Goal: Transaction & Acquisition: Obtain resource

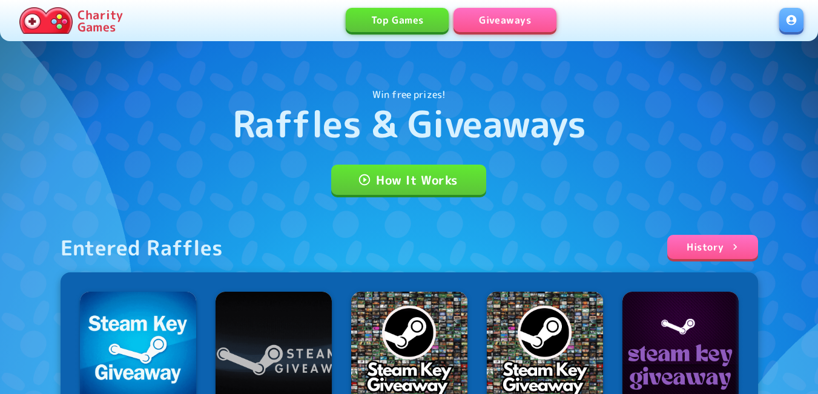
click at [797, 16] on link at bounding box center [792, 20] width 24 height 24
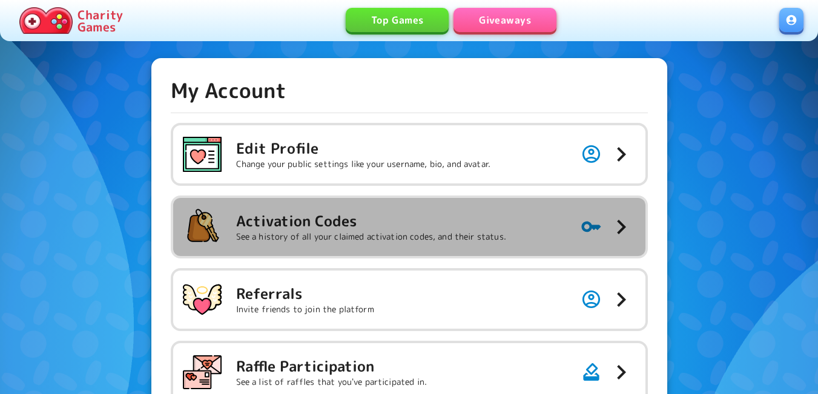
click at [290, 244] on div "Activation Codes See a history of all your claimed activation codes, and their …" at bounding box center [344, 227] width 323 height 39
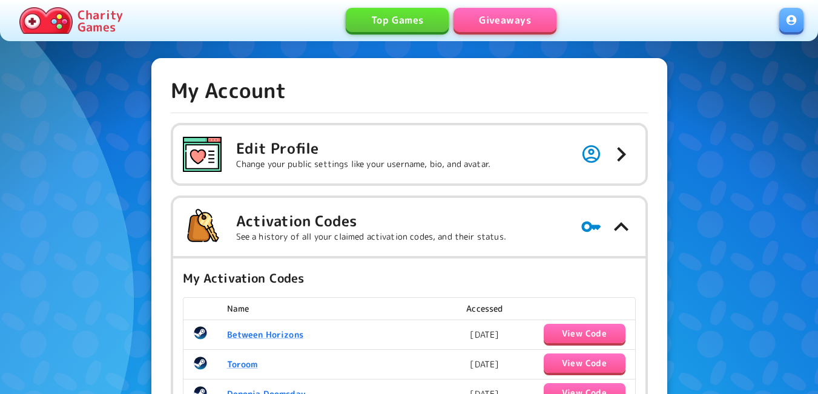
click at [517, 22] on link "Giveaways" at bounding box center [505, 20] width 103 height 24
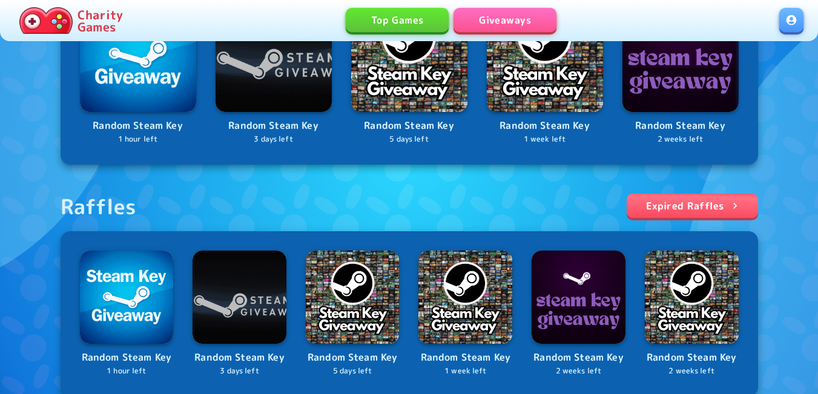
scroll to position [363, 0]
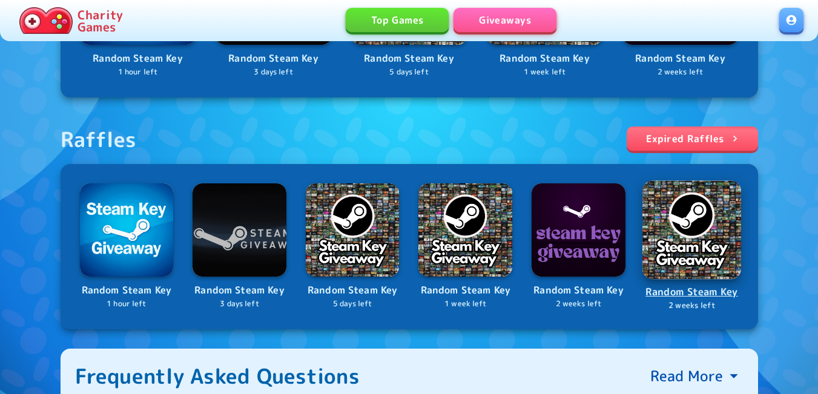
drag, startPoint x: 702, startPoint y: 228, endPoint x: 649, endPoint y: 236, distance: 53.3
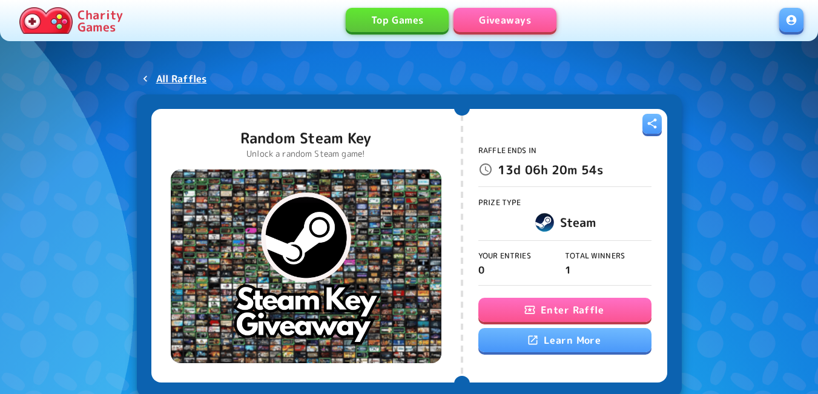
click at [575, 308] on button "Enter Raffle" at bounding box center [565, 310] width 173 height 24
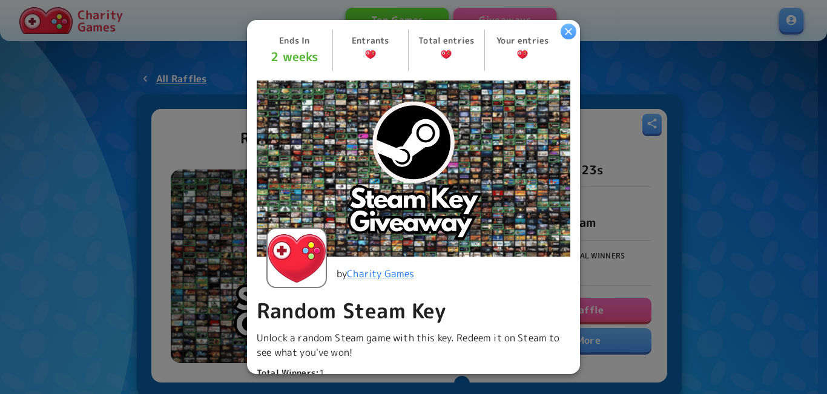
scroll to position [334, 0]
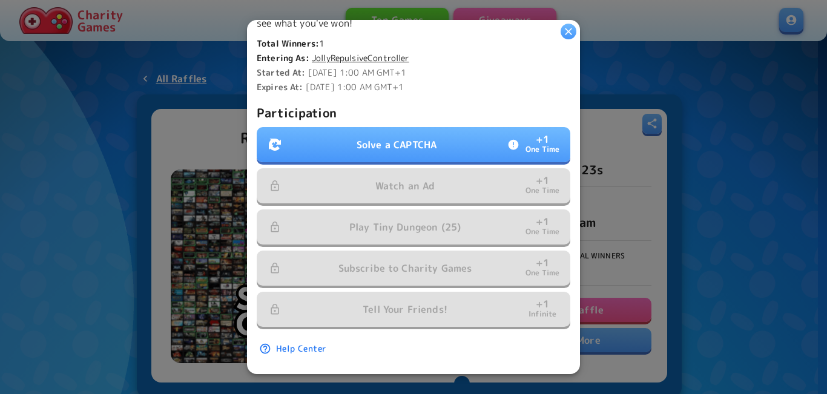
click at [408, 142] on p "Solve a CAPTCHA" at bounding box center [397, 145] width 80 height 15
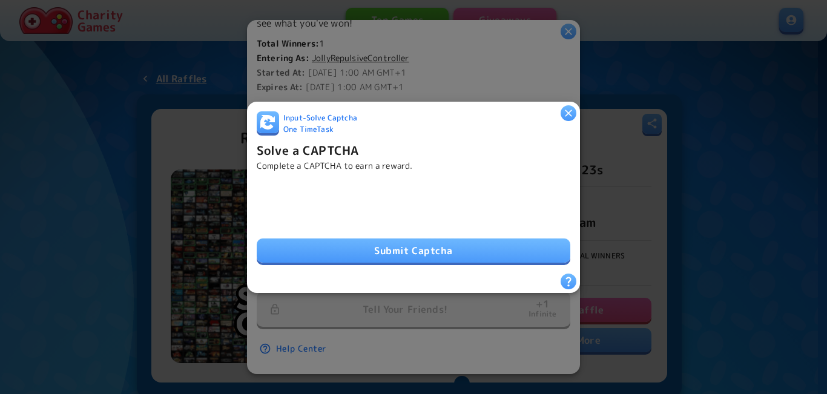
click at [391, 245] on button "Submit Captcha" at bounding box center [414, 251] width 314 height 24
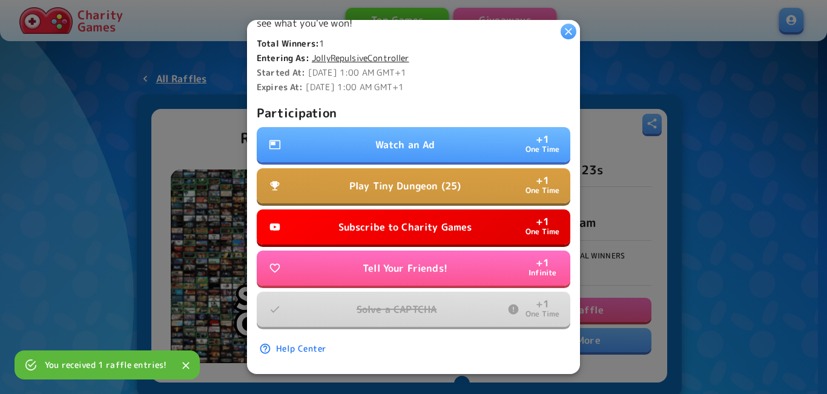
click at [376, 138] on p "Watch an Ad" at bounding box center [406, 145] width 60 height 15
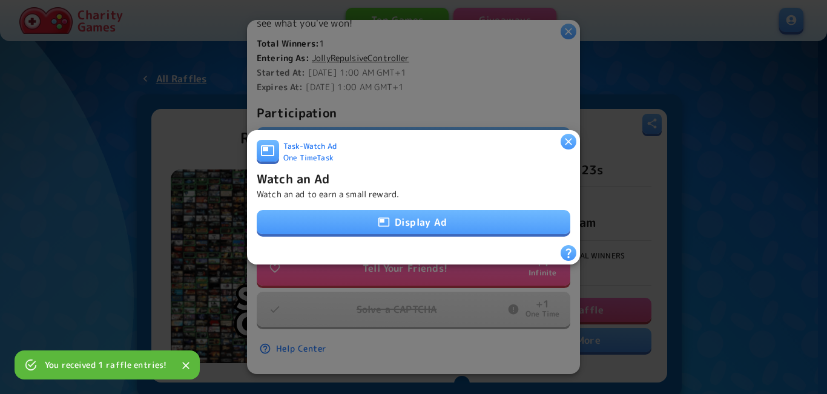
click at [406, 220] on button "Display Ad" at bounding box center [414, 222] width 314 height 24
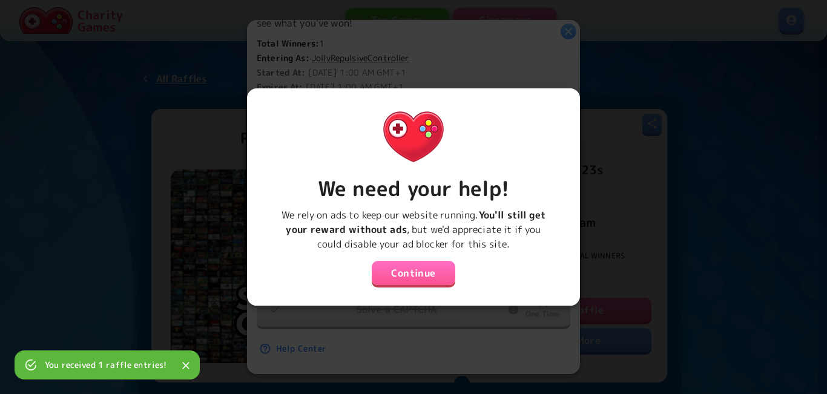
click at [422, 270] on button "Continue" at bounding box center [414, 273] width 84 height 24
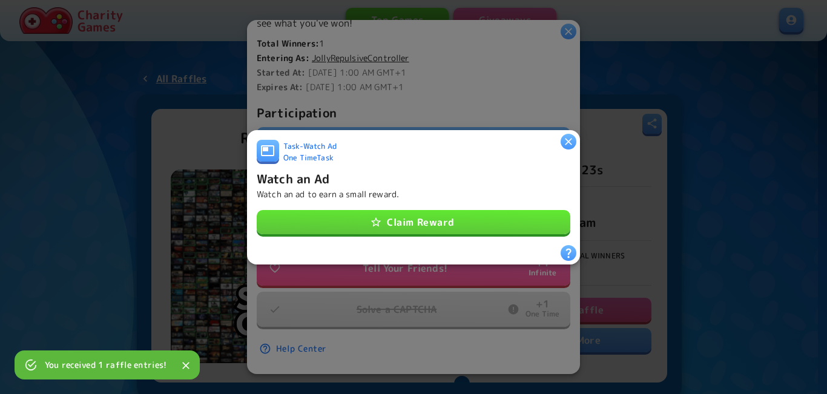
click at [423, 216] on button "Claim Reward" at bounding box center [414, 222] width 314 height 24
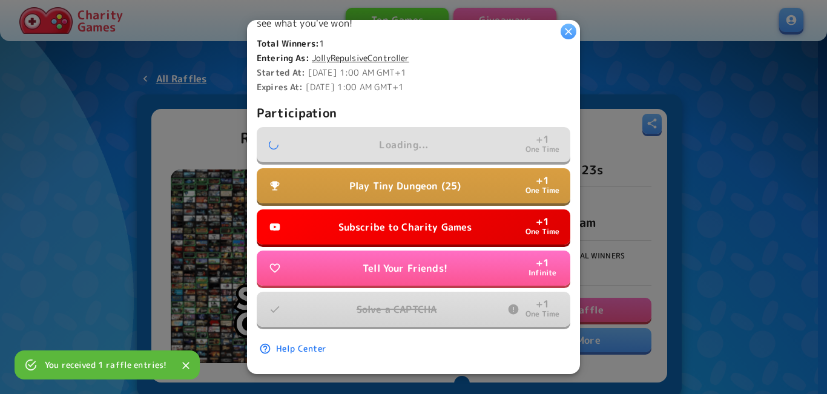
click at [399, 261] on p "Tell Your Friends!" at bounding box center [405, 268] width 85 height 15
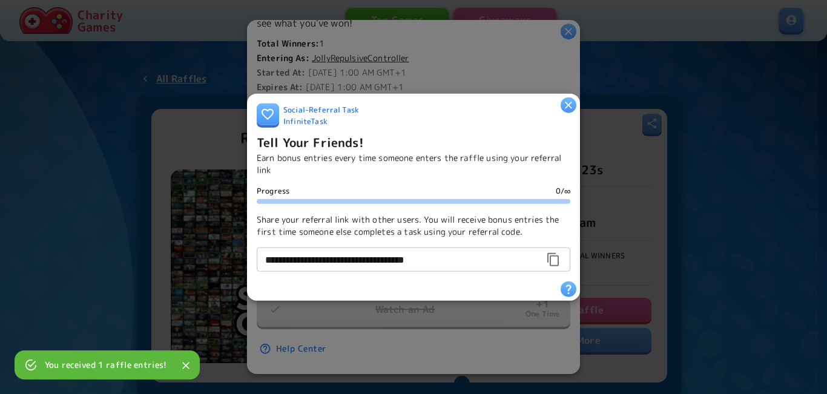
click at [562, 84] on div at bounding box center [413, 197] width 827 height 394
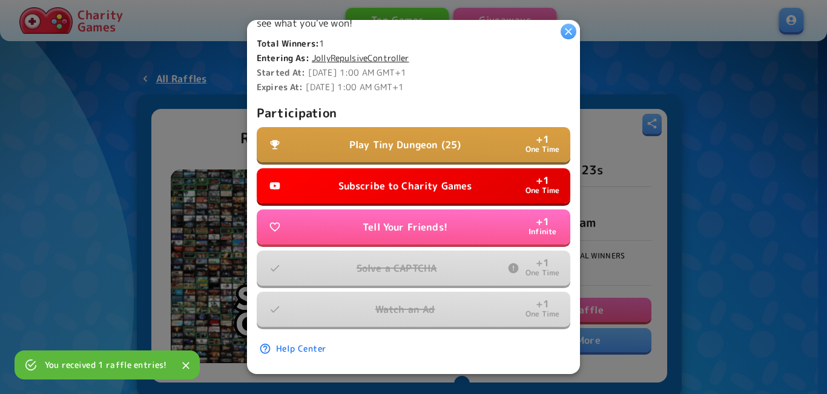
click at [463, 182] on p "Subscribe to Charity Games" at bounding box center [406, 186] width 134 height 15
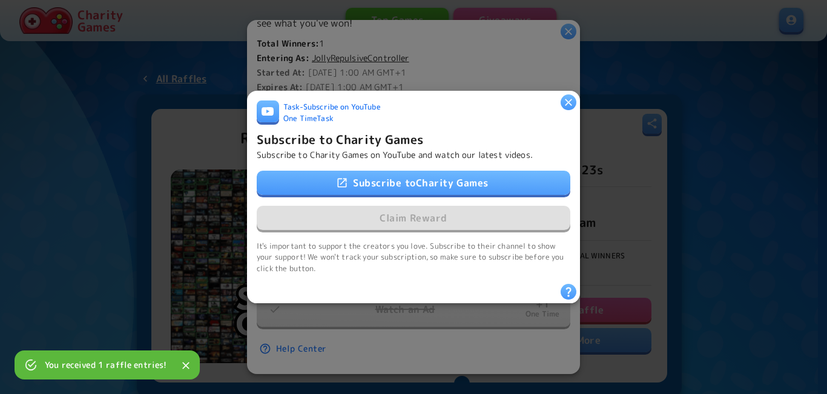
click at [469, 181] on link "Subscribe to Charity Games" at bounding box center [414, 183] width 314 height 24
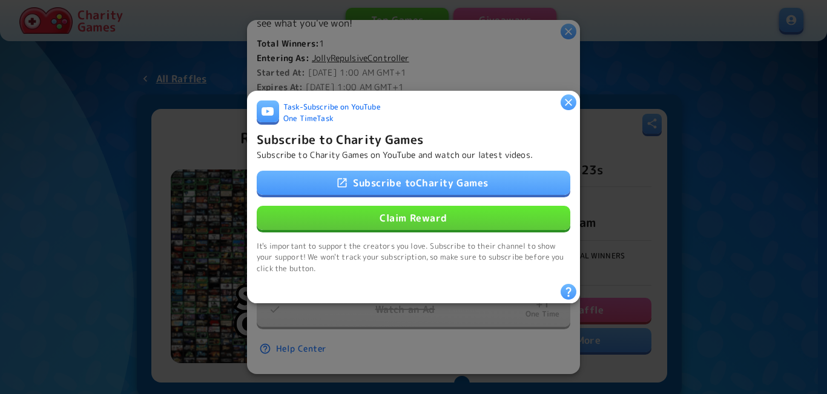
click at [416, 217] on button "Claim Reward" at bounding box center [414, 218] width 314 height 24
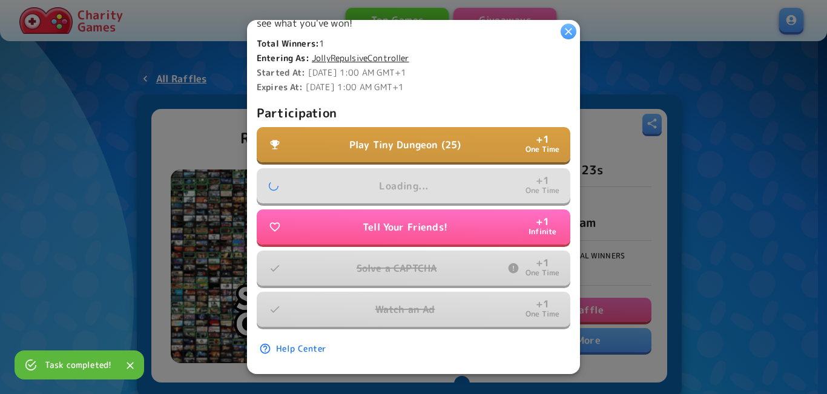
click at [418, 138] on p "Play Tiny Dungeon (25)" at bounding box center [405, 145] width 111 height 15
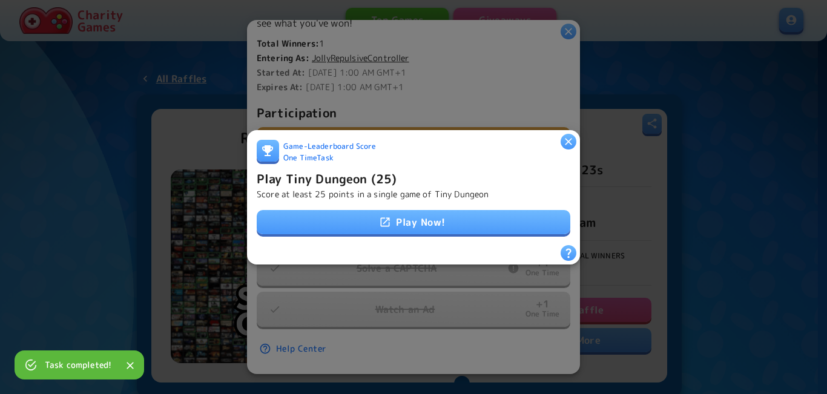
click at [413, 217] on link "Play Now!" at bounding box center [414, 222] width 314 height 24
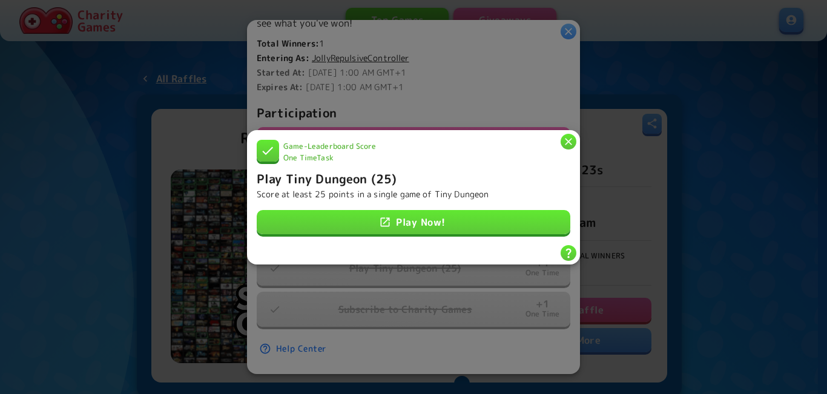
click at [574, 138] on icon "button" at bounding box center [569, 141] width 12 height 12
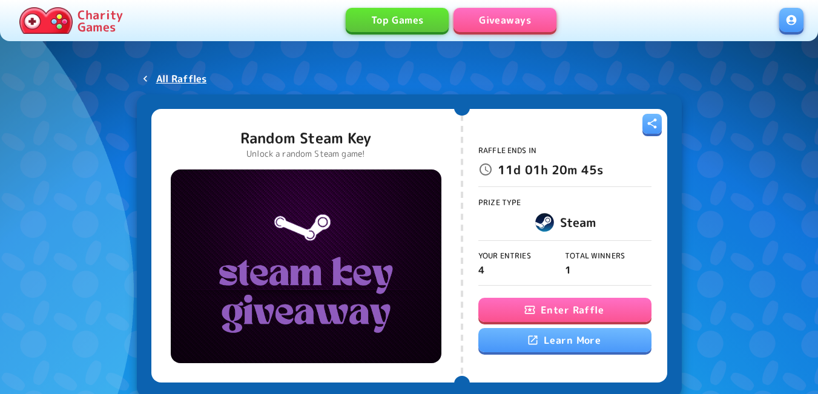
click at [524, 291] on div "Raffle Ends In 11d 01h 20m 45s Prize Type Steam Your Entries 4 Total Winners 1 …" at bounding box center [565, 246] width 173 height 260
click at [524, 308] on icon "button" at bounding box center [530, 310] width 12 height 12
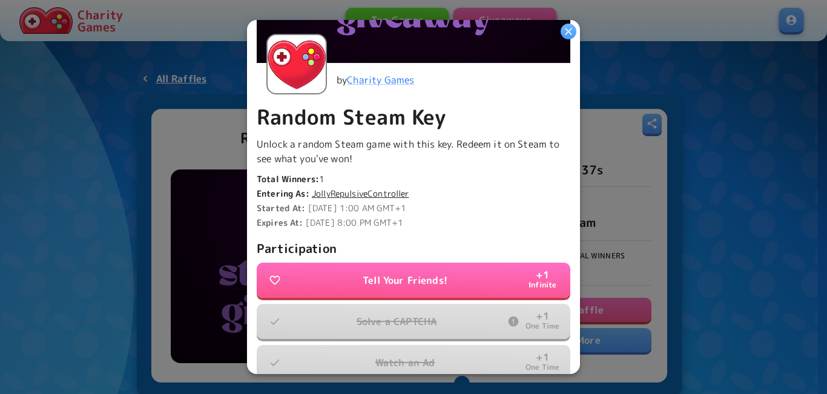
scroll to position [303, 0]
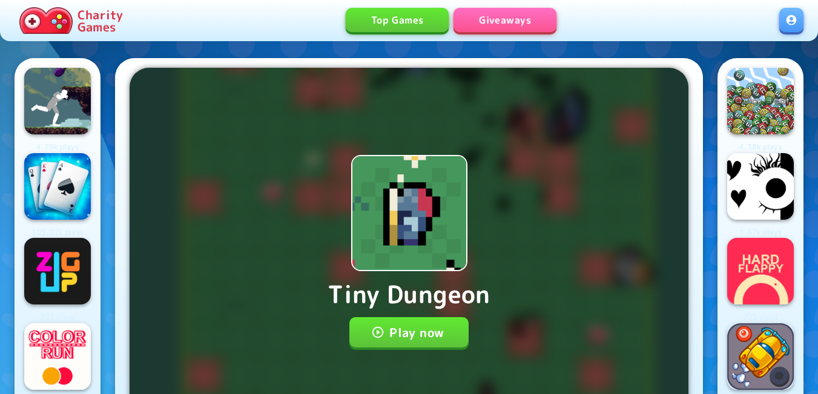
click at [397, 336] on button "Play now" at bounding box center [409, 332] width 119 height 30
